Goal: Transaction & Acquisition: Subscribe to service/newsletter

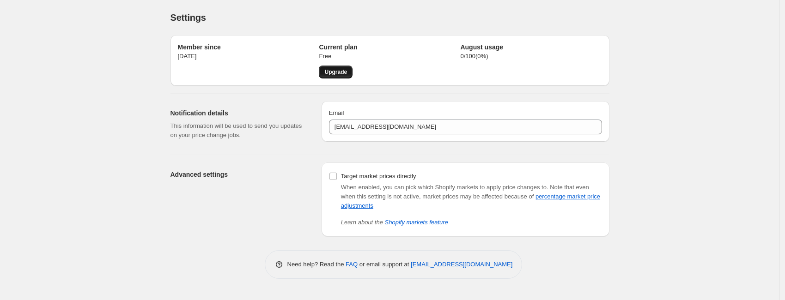
click at [338, 73] on span "Upgrade" at bounding box center [335, 71] width 23 height 7
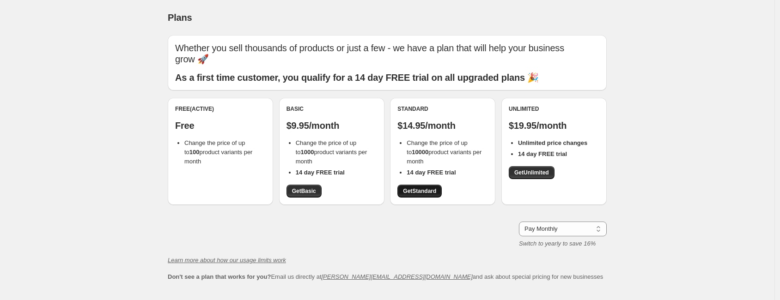
click at [428, 191] on span "Get Standard" at bounding box center [419, 191] width 33 height 7
